Goal: Information Seeking & Learning: Learn about a topic

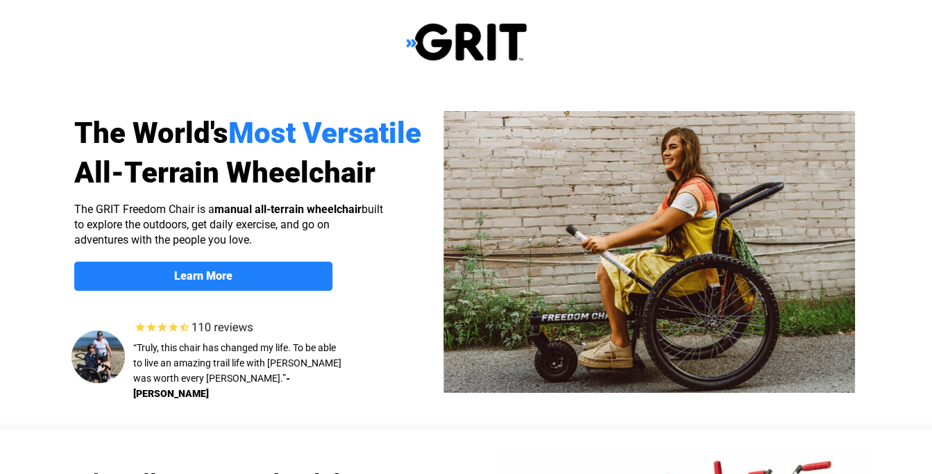
select select "US"
click at [666, 294] on img at bounding box center [650, 252] width 412 height 282
click at [657, 308] on img at bounding box center [650, 252] width 412 height 282
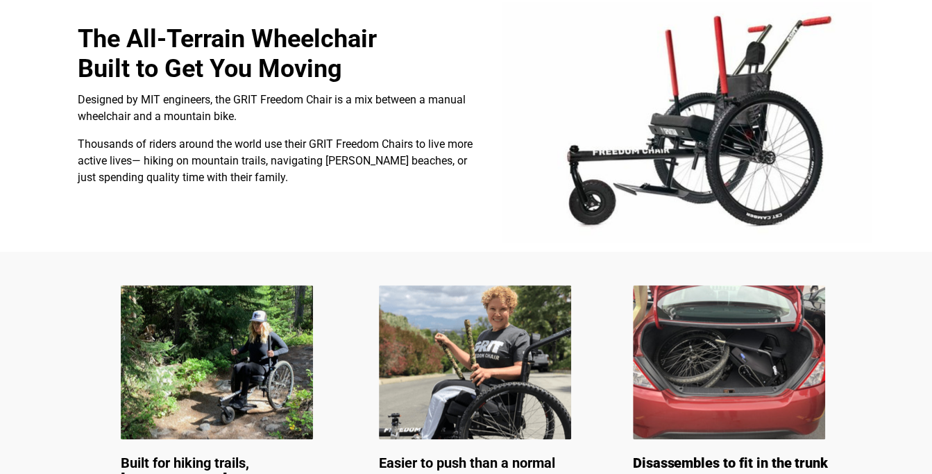
scroll to position [453, 0]
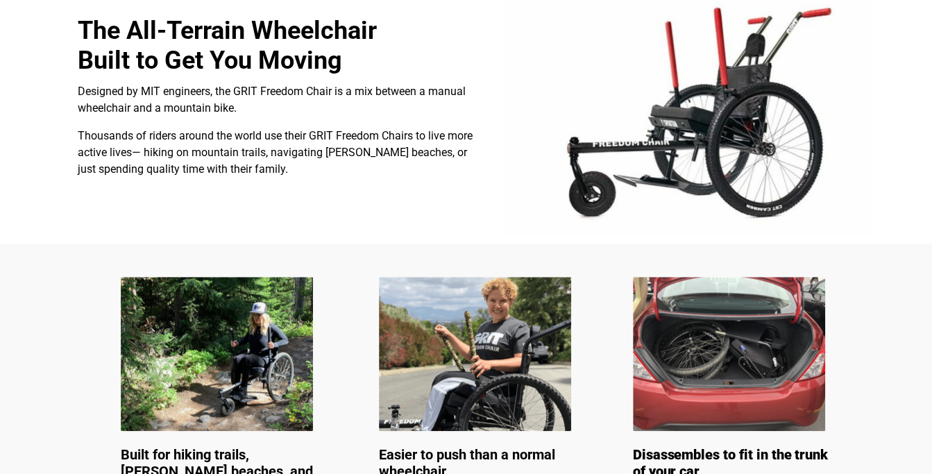
click at [725, 367] on img at bounding box center [729, 354] width 192 height 154
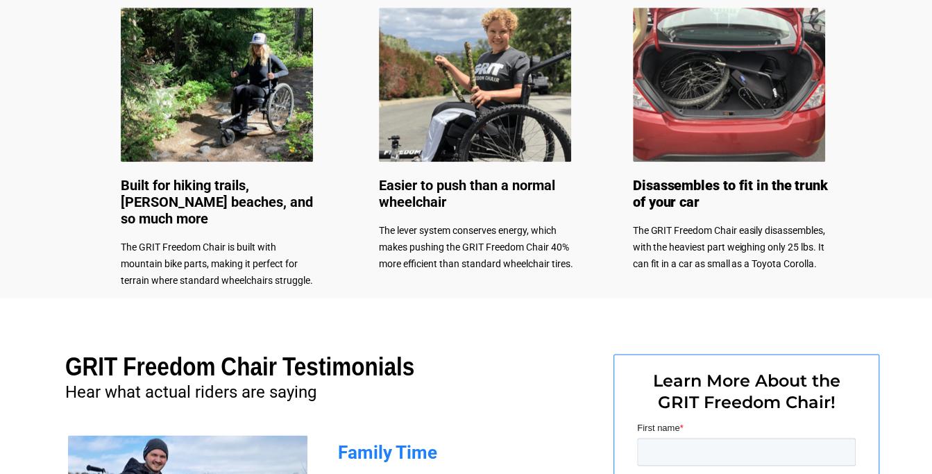
scroll to position [719, 0]
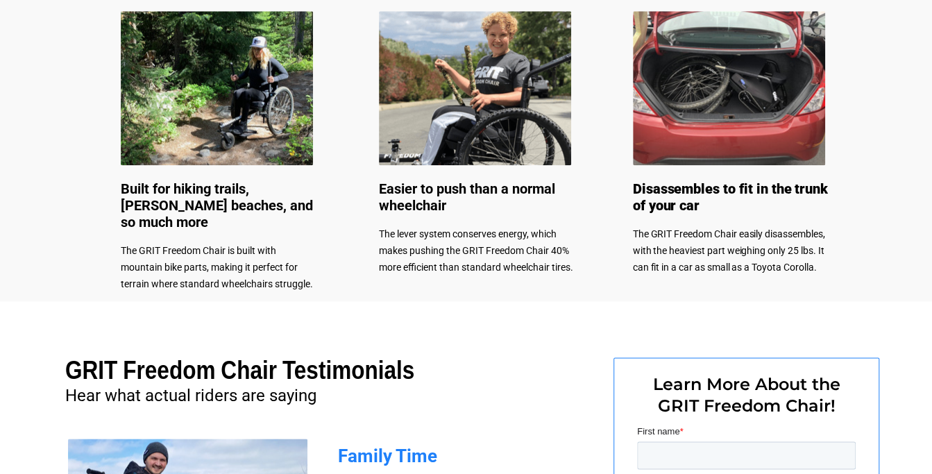
click at [929, 246] on div at bounding box center [466, 140] width 932 height 324
drag, startPoint x: 928, startPoint y: 247, endPoint x: 907, endPoint y: 296, distance: 53.2
click at [909, 294] on div at bounding box center [466, 140] width 932 height 324
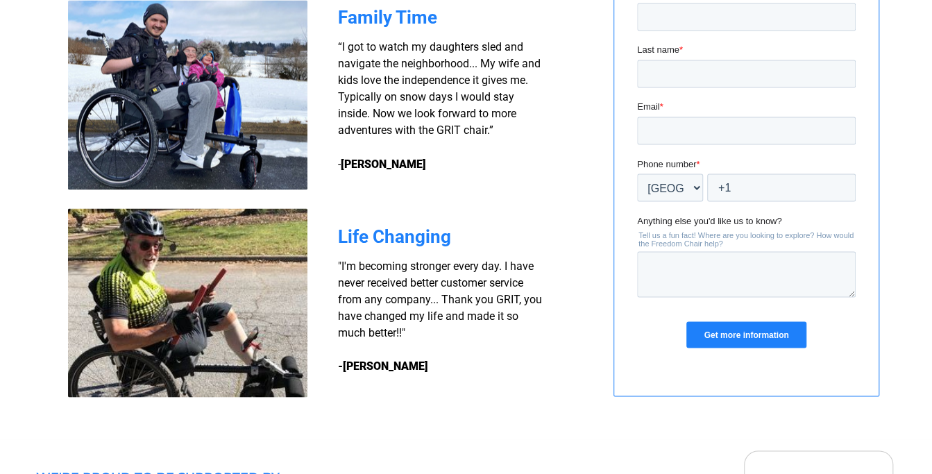
scroll to position [1180, 0]
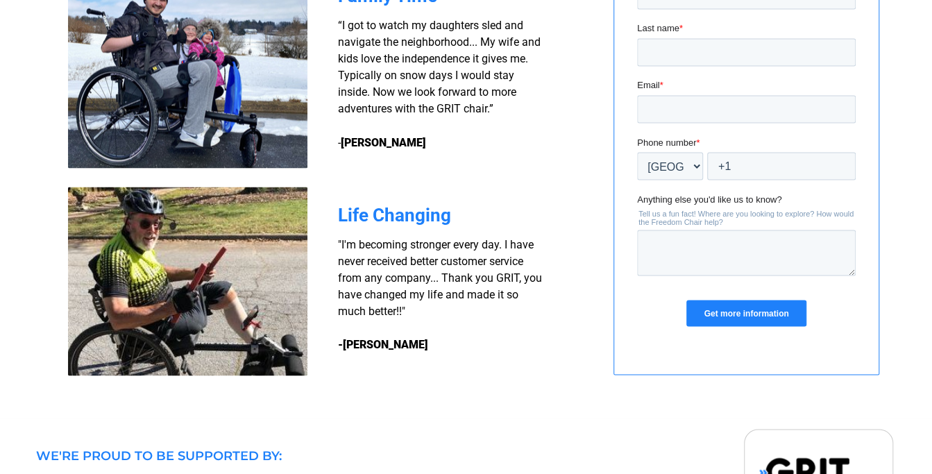
click at [922, 351] on div at bounding box center [466, 129] width 932 height 577
click at [921, 351] on div at bounding box center [466, 129] width 932 height 577
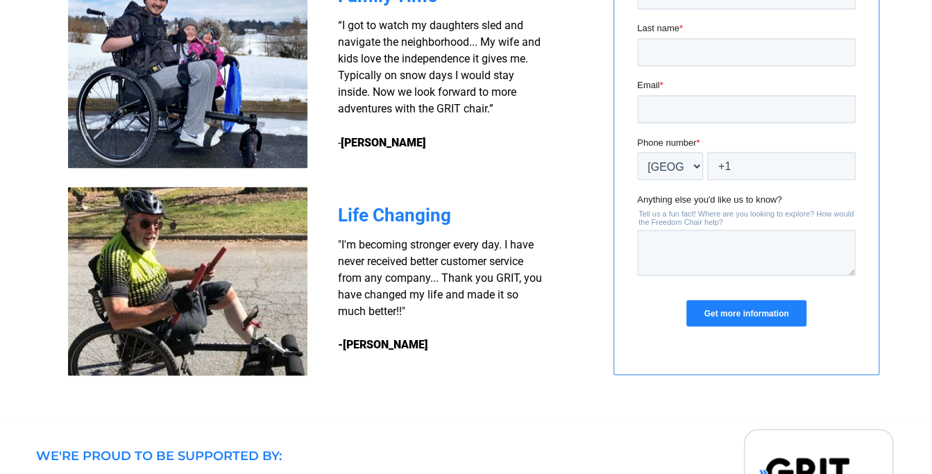
click at [762, 313] on input "Get more information" at bounding box center [745, 313] width 119 height 26
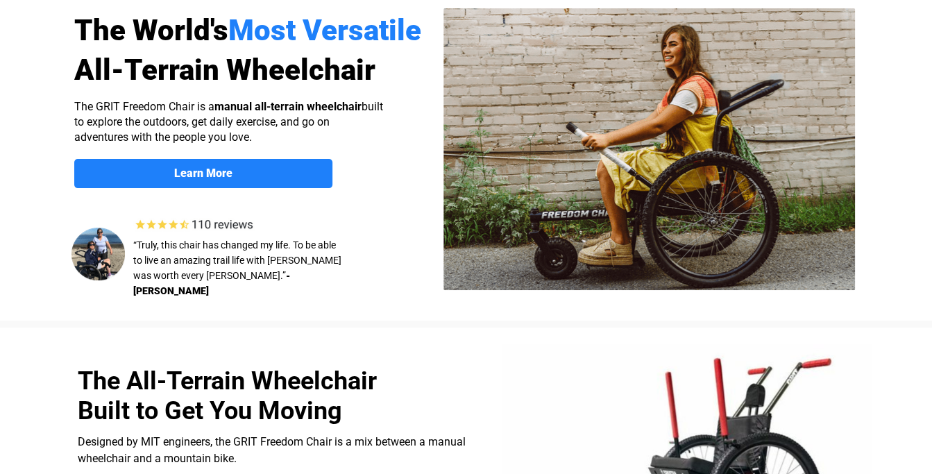
scroll to position [101, 0]
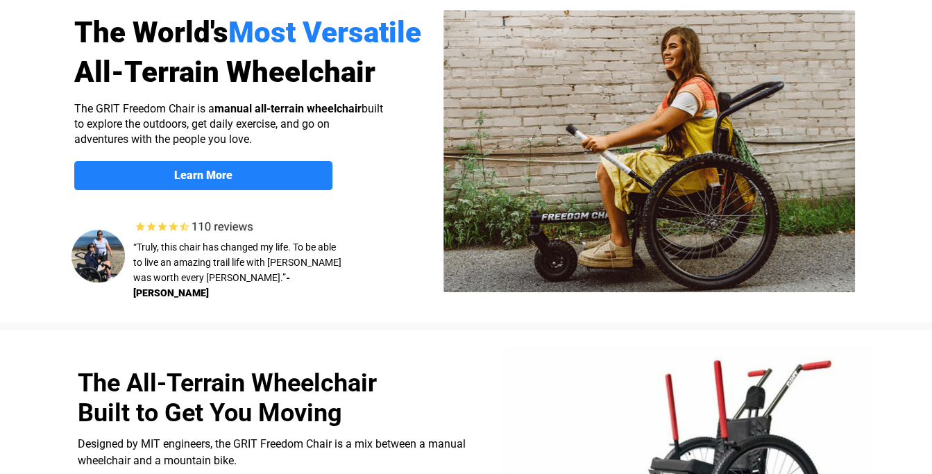
click at [888, 155] on div at bounding box center [467, 153] width 882 height 339
click at [659, 254] on img at bounding box center [650, 151] width 412 height 282
click at [535, 264] on img at bounding box center [650, 151] width 412 height 282
drag, startPoint x: 477, startPoint y: 274, endPoint x: 463, endPoint y: 274, distance: 13.9
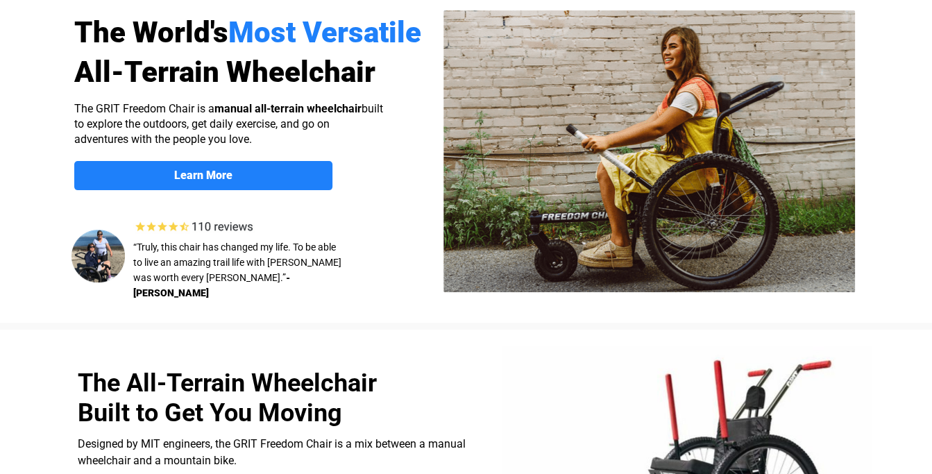
click at [476, 274] on img at bounding box center [650, 151] width 412 height 282
click at [99, 253] on img at bounding box center [98, 256] width 53 height 53
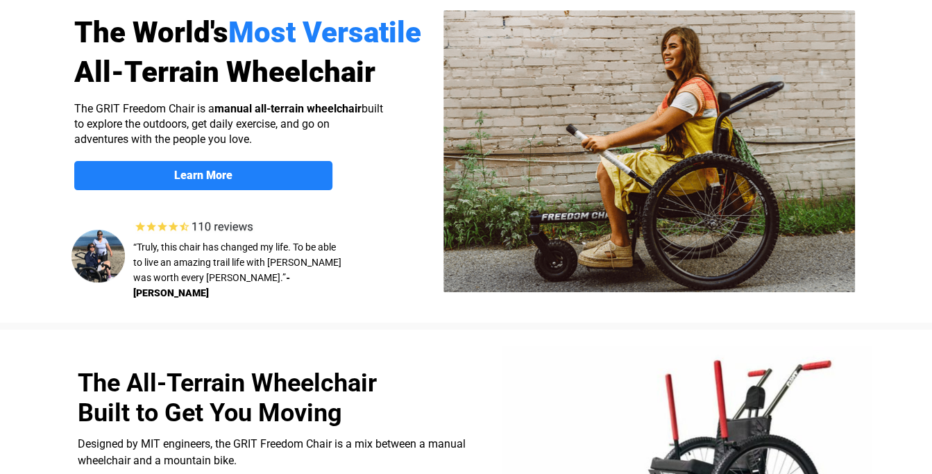
click at [99, 253] on img at bounding box center [98, 256] width 53 height 53
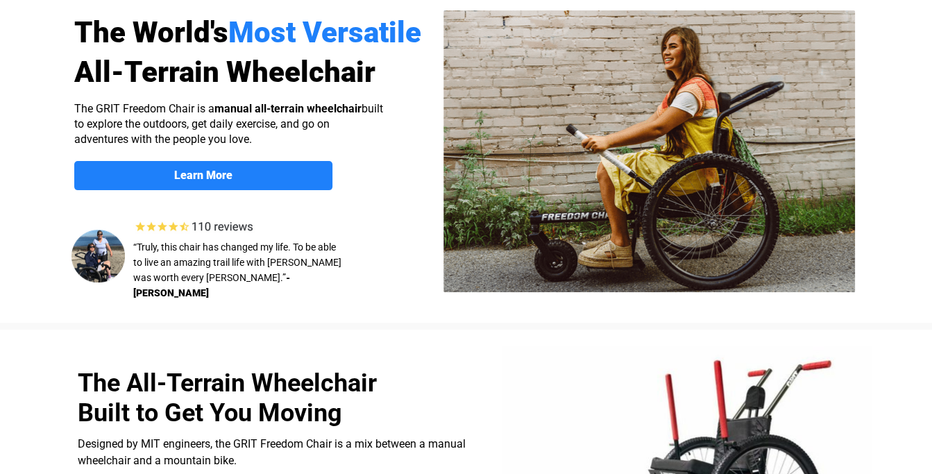
click at [235, 276] on strong "-[PERSON_NAME]" at bounding box center [211, 285] width 157 height 26
click at [97, 266] on img at bounding box center [98, 256] width 53 height 53
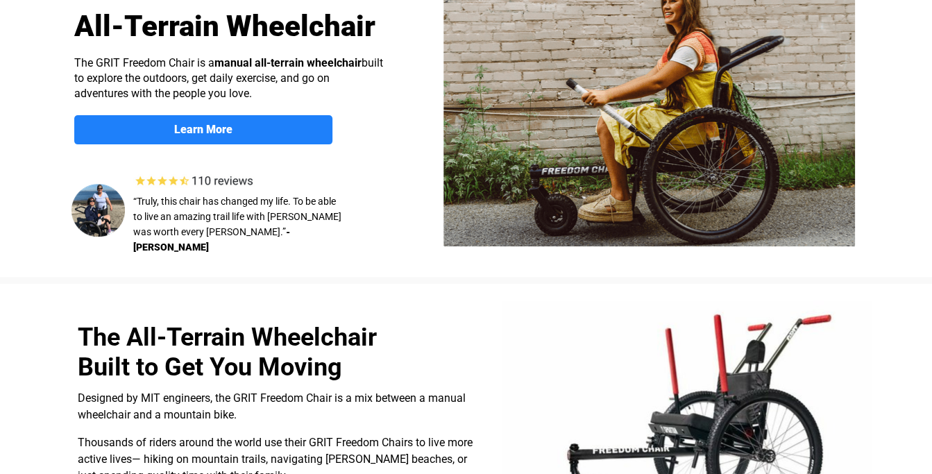
scroll to position [0, 0]
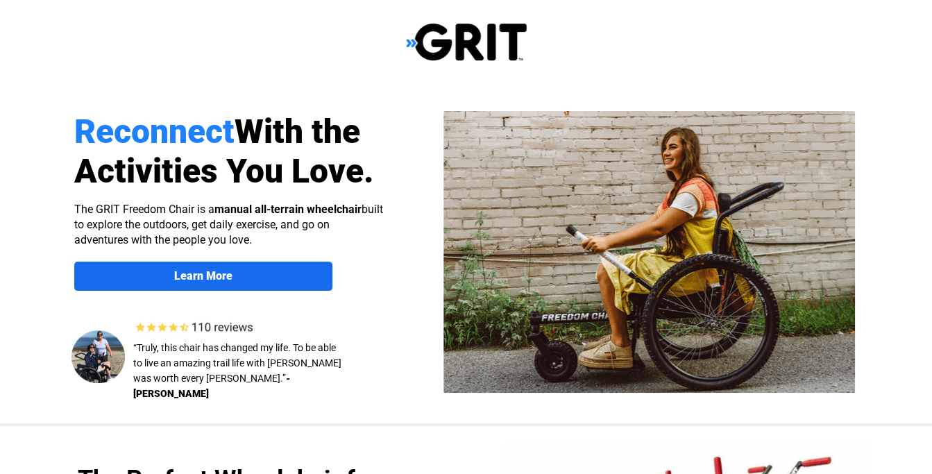
select select "US"
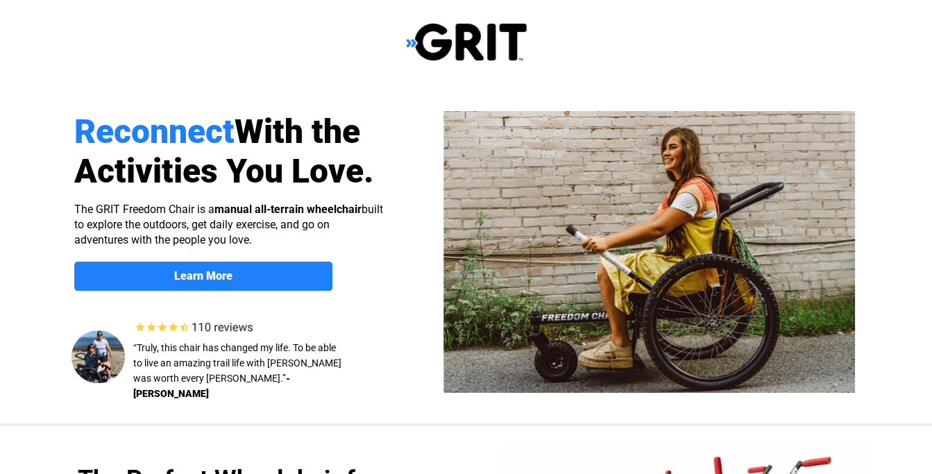
click at [147, 97] on div at bounding box center [467, 254] width 882 height 339
